Goal: Task Accomplishment & Management: Manage account settings

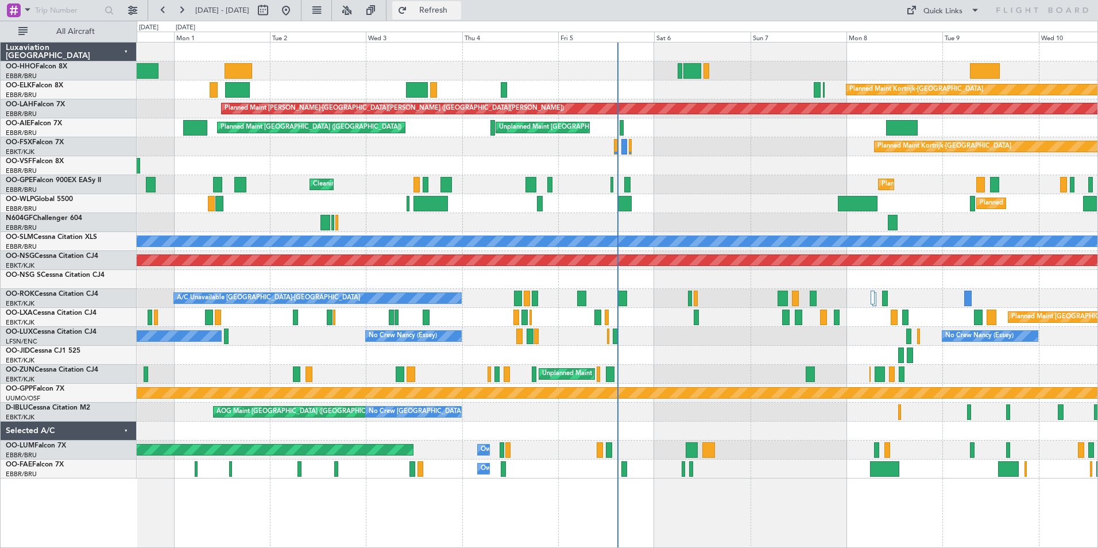
click at [458, 7] on span "Refresh" at bounding box center [433, 10] width 48 height 8
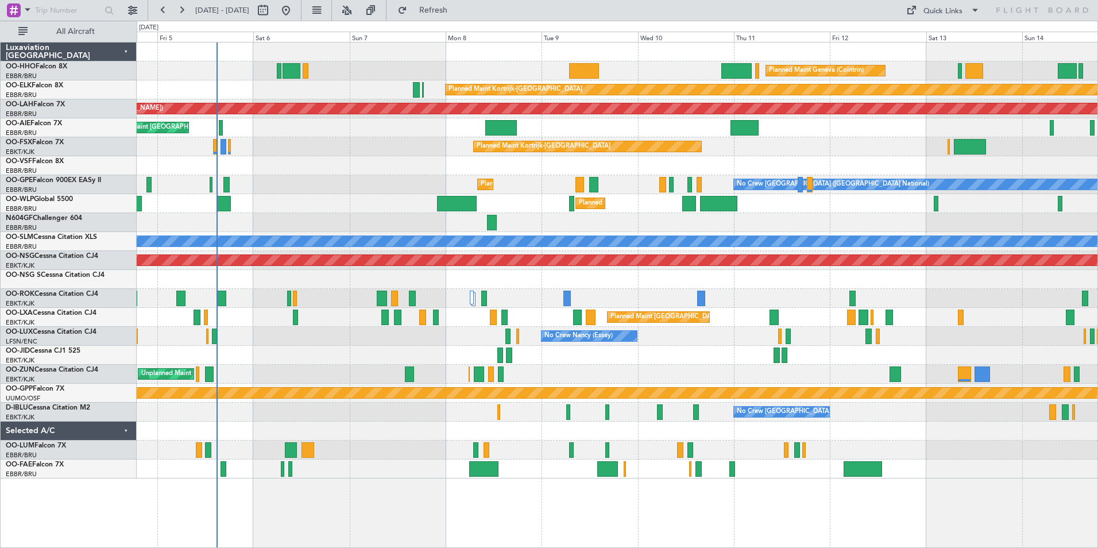
click at [142, 454] on div "Planned Maint Geneva (Cointrin) Planned Maint [GEOGRAPHIC_DATA]-[GEOGRAPHIC_DAT…" at bounding box center [617, 261] width 961 height 436
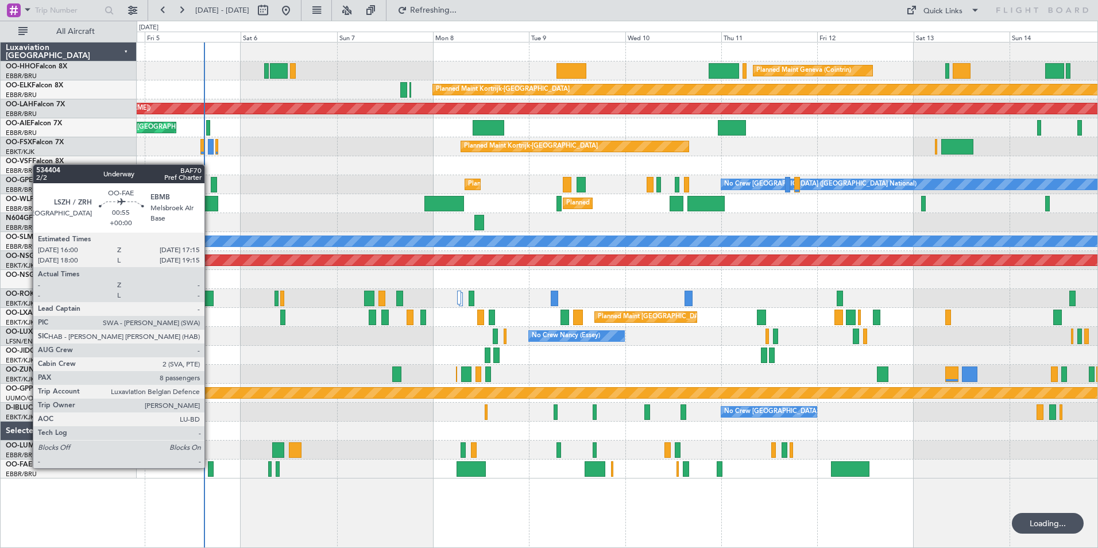
click at [210, 467] on div at bounding box center [210, 469] width 5 height 16
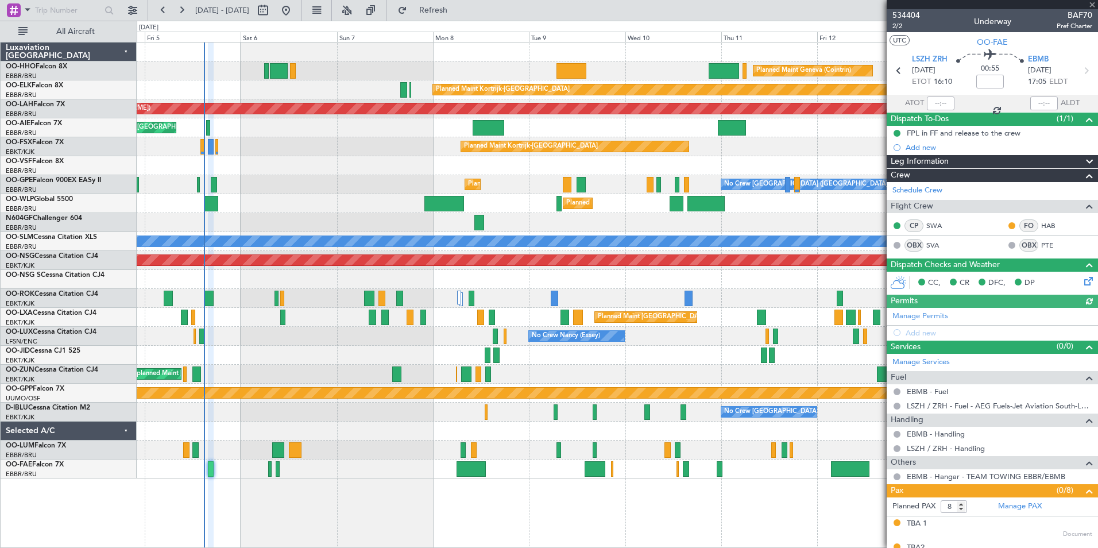
click at [1092, 2] on div at bounding box center [992, 4] width 211 height 9
click at [1092, 6] on span at bounding box center [1092, 5] width 11 height 10
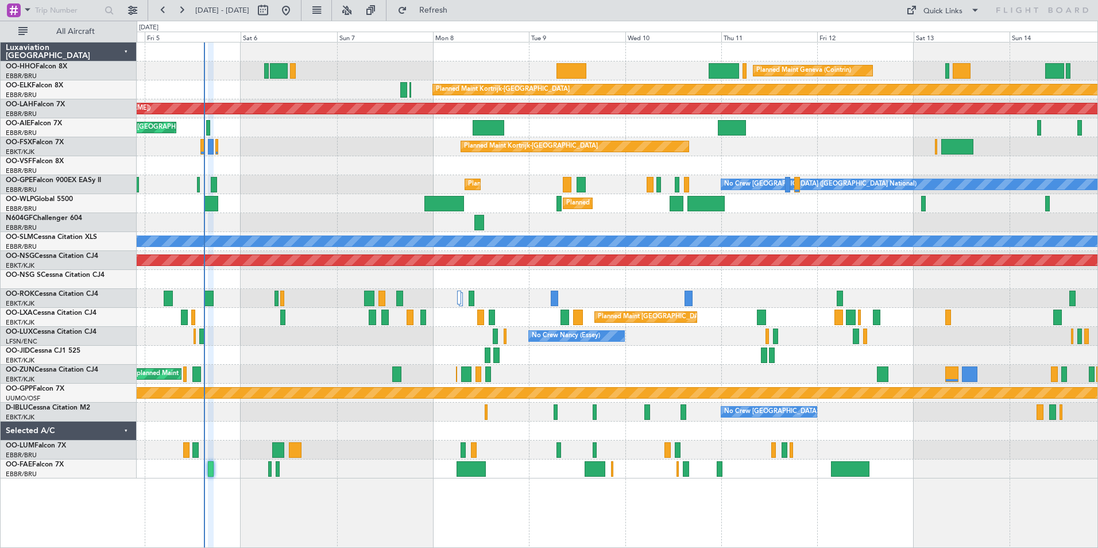
type input "0"
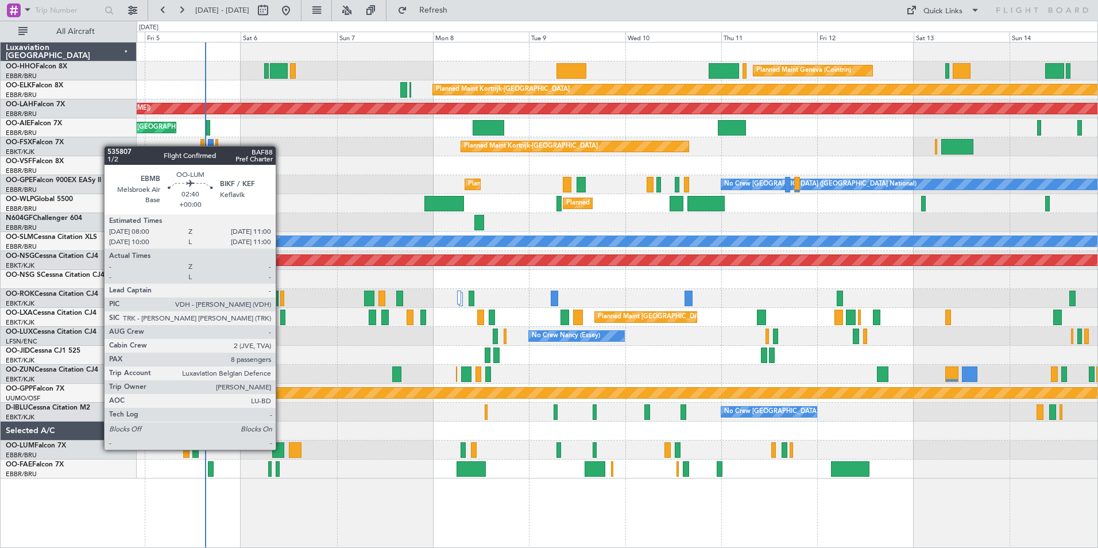
click at [281, 449] on div at bounding box center [278, 450] width 12 height 16
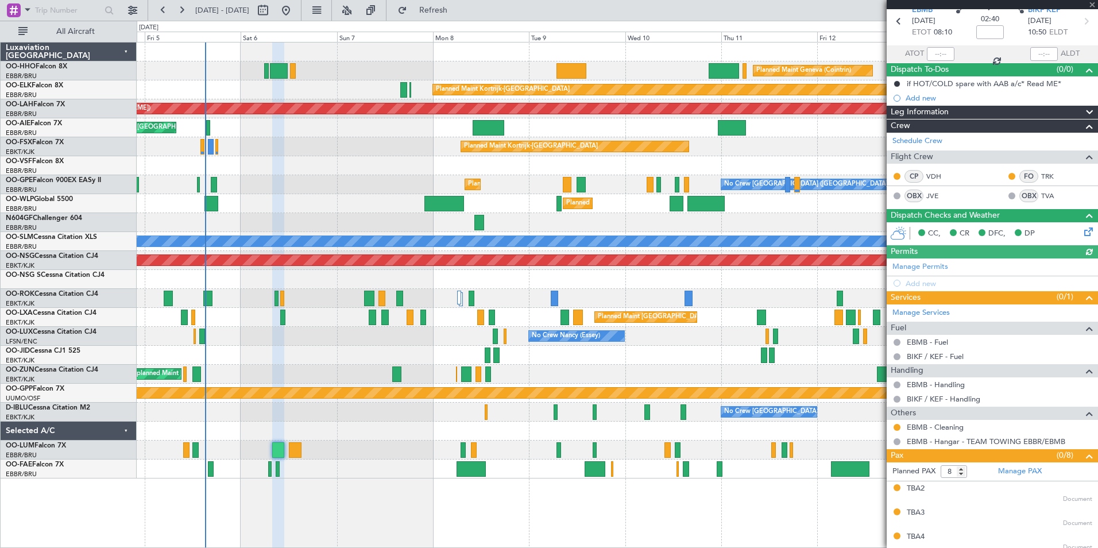
scroll to position [115, 0]
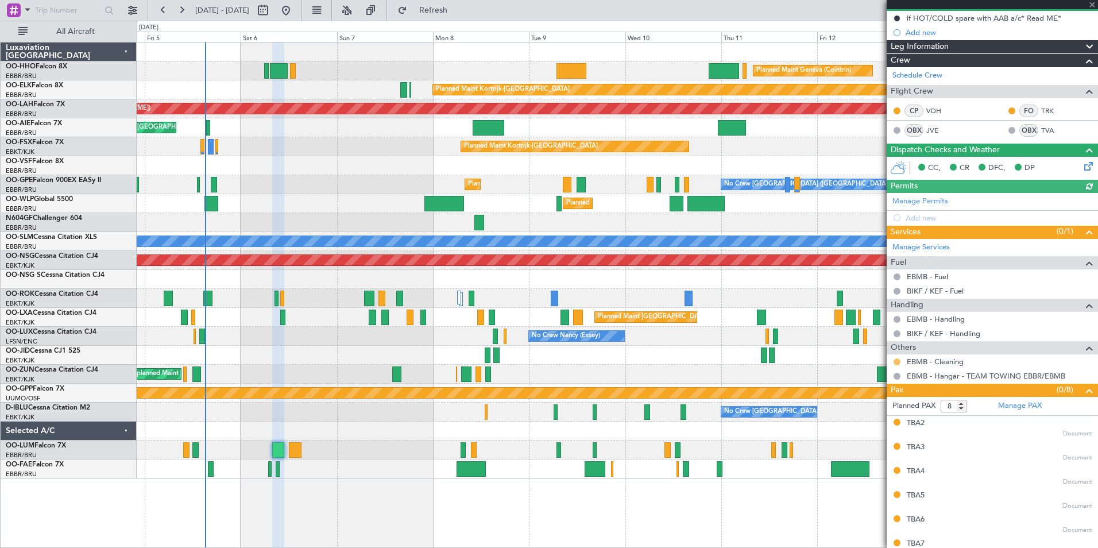
click at [897, 363] on button at bounding box center [897, 361] width 7 height 7
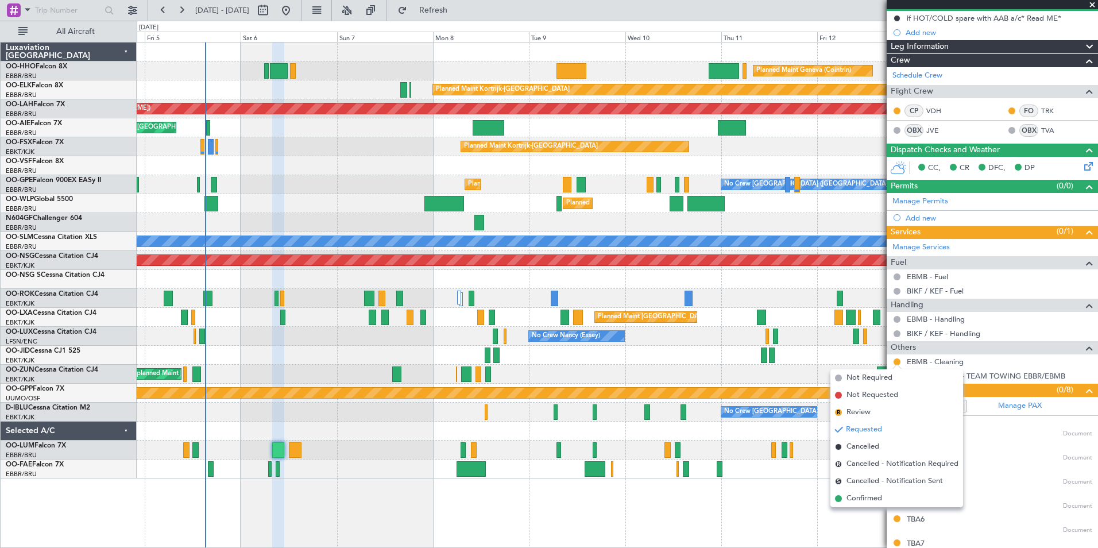
click at [839, 498] on span at bounding box center [838, 498] width 7 height 7
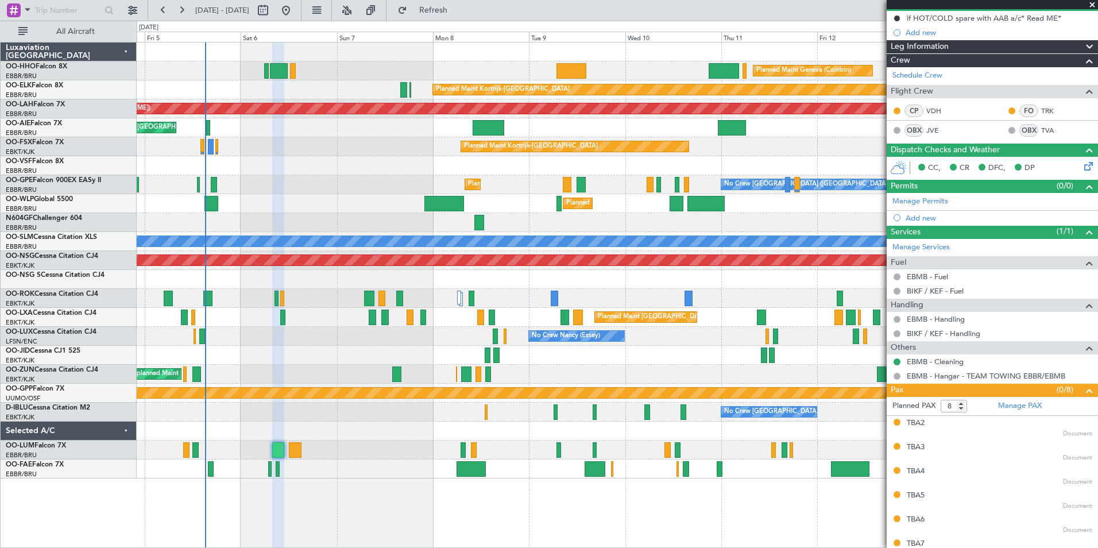
click at [1092, 5] on span at bounding box center [1092, 5] width 11 height 10
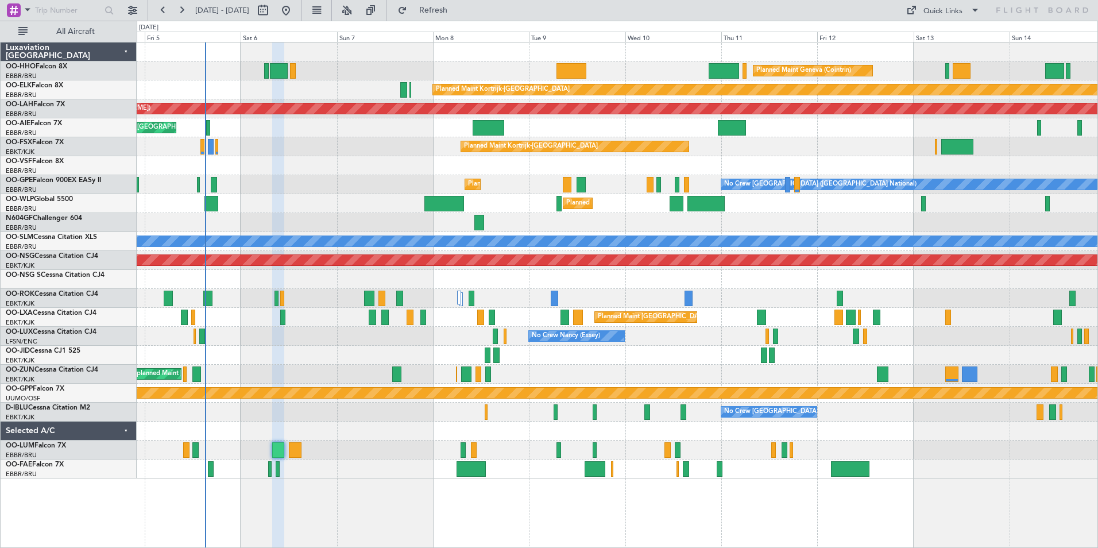
type input "0"
